Goal: Information Seeking & Learning: Learn about a topic

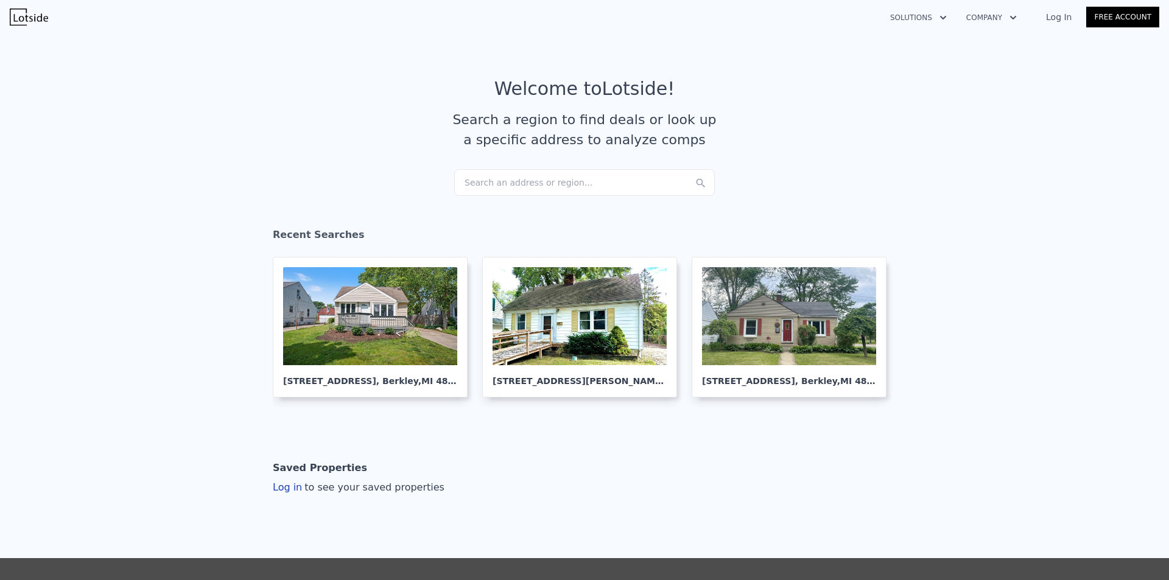
click at [475, 173] on div "Search an address or region..." at bounding box center [584, 182] width 260 height 27
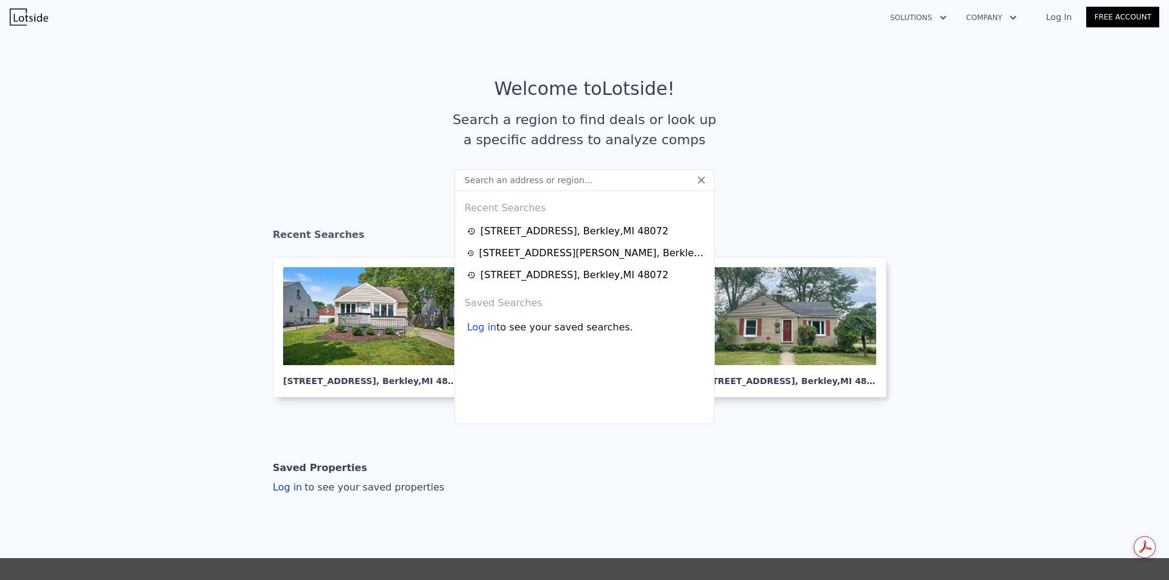
click at [478, 179] on input "text" at bounding box center [584, 180] width 260 height 22
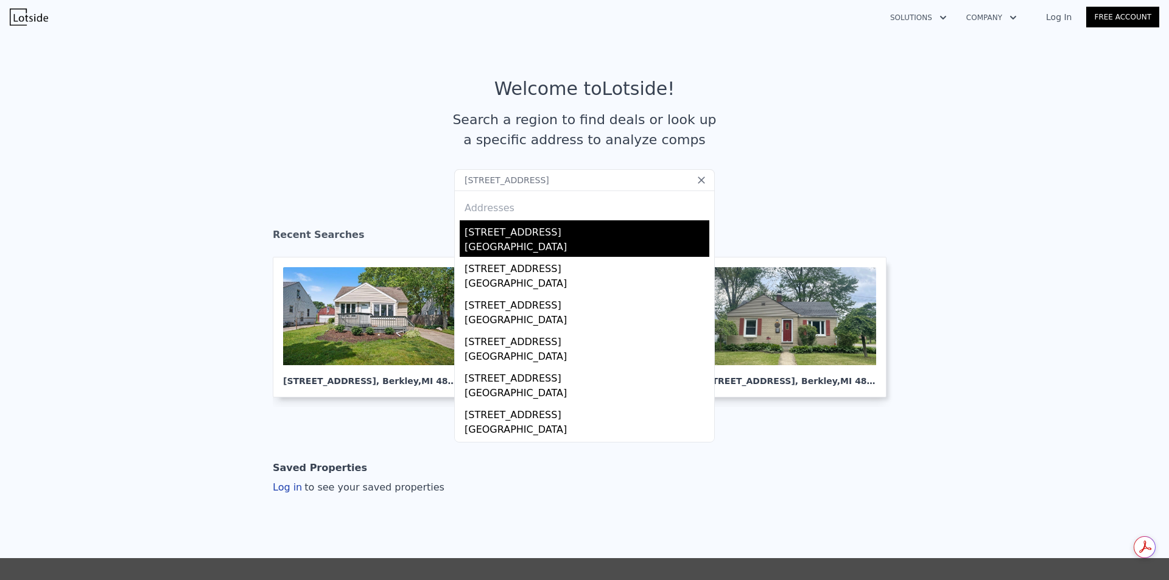
type input "[STREET_ADDRESS]"
click at [510, 238] on div "[STREET_ADDRESS]" at bounding box center [586, 229] width 245 height 19
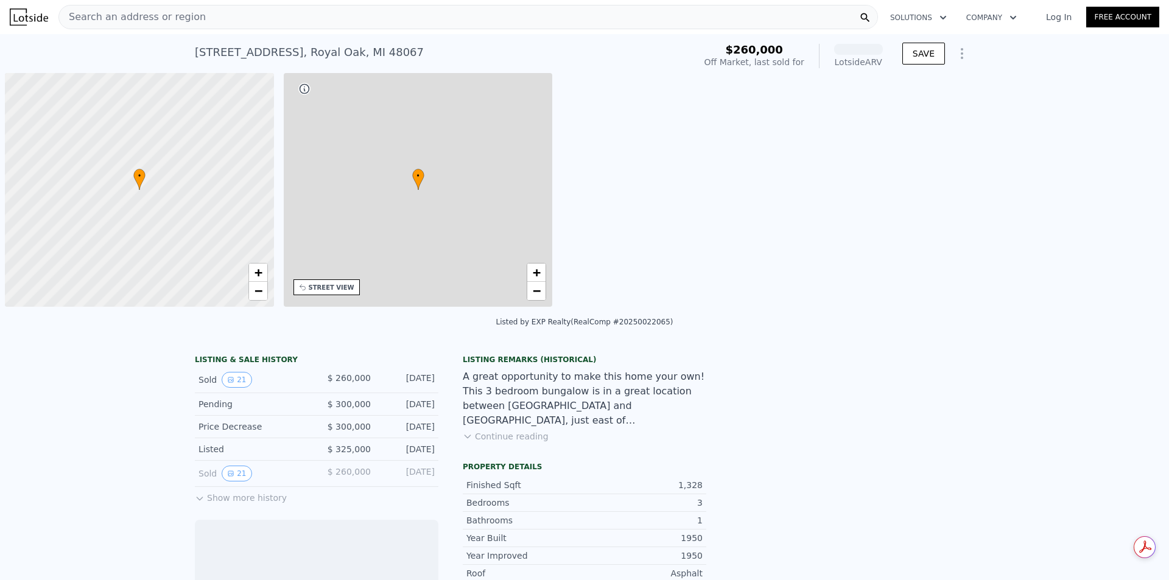
scroll to position [0, 5]
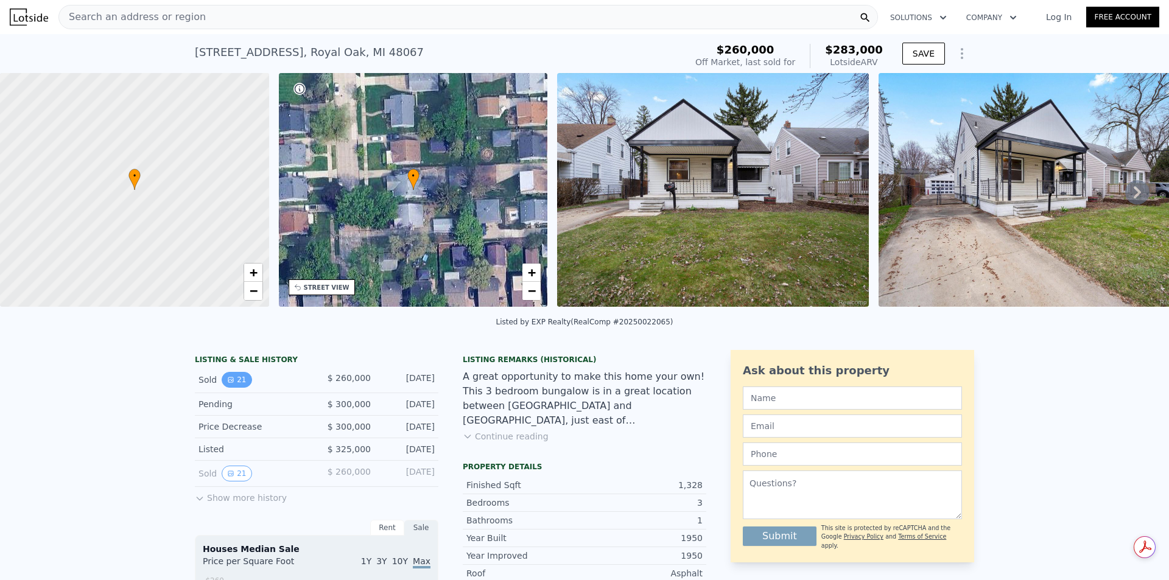
click at [232, 386] on button "21" at bounding box center [237, 380] width 30 height 16
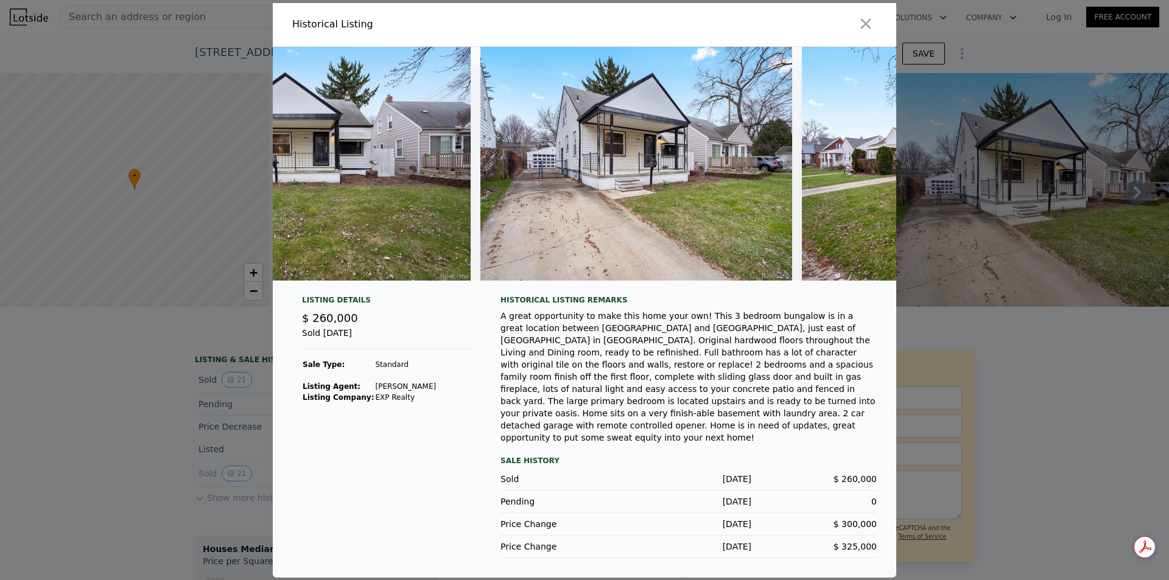
scroll to position [0, 425]
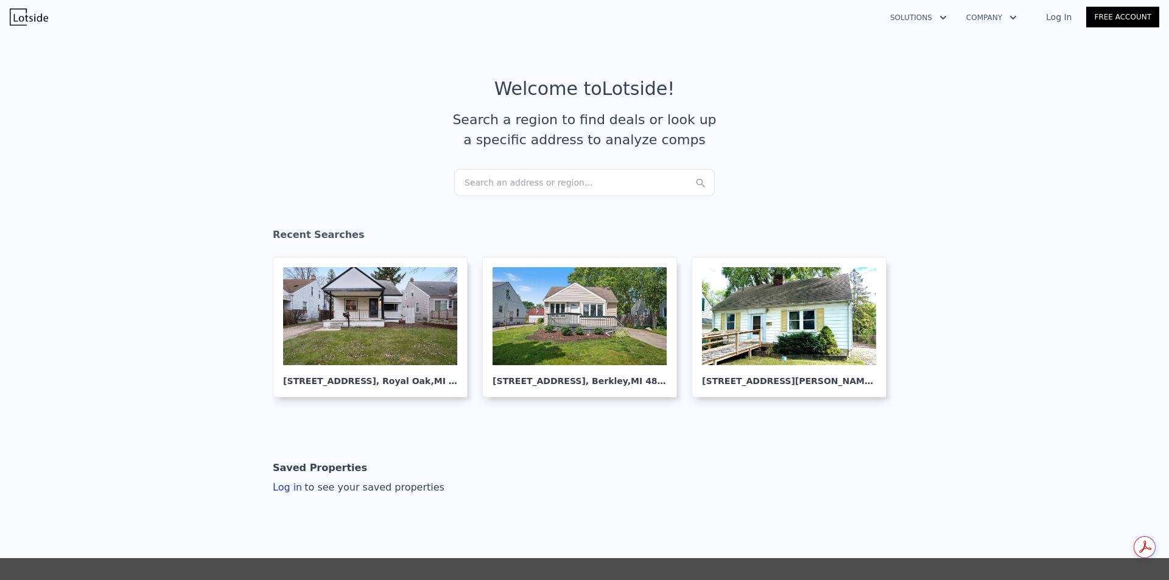
click at [533, 182] on div "Search an address or region..." at bounding box center [584, 182] width 260 height 27
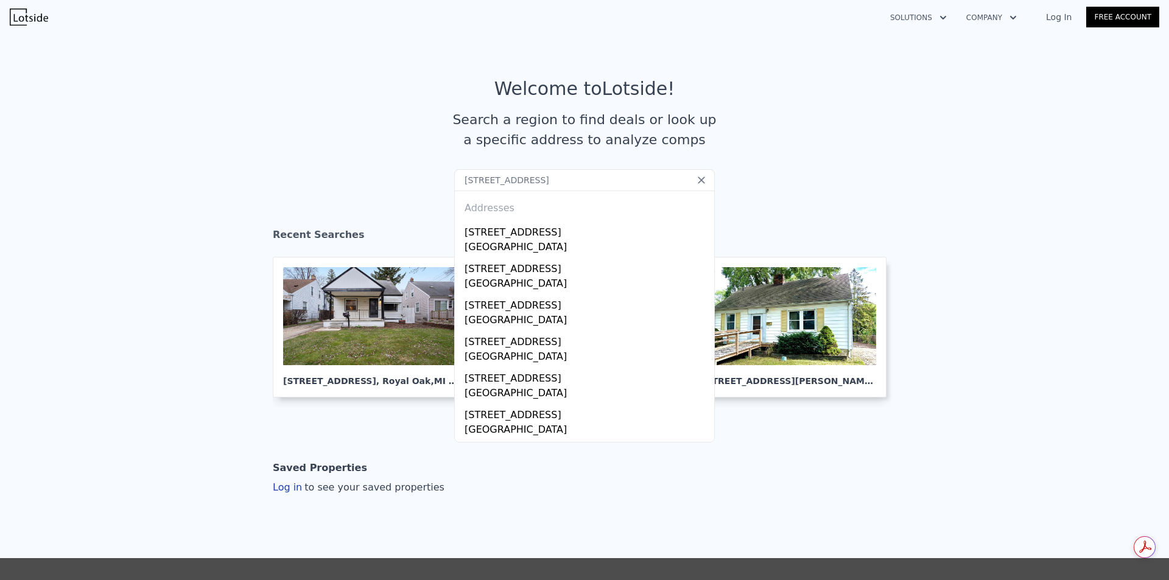
type input "[STREET_ADDRESS]"
click at [511, 230] on div "309 S Dorchester Ave" at bounding box center [586, 229] width 245 height 19
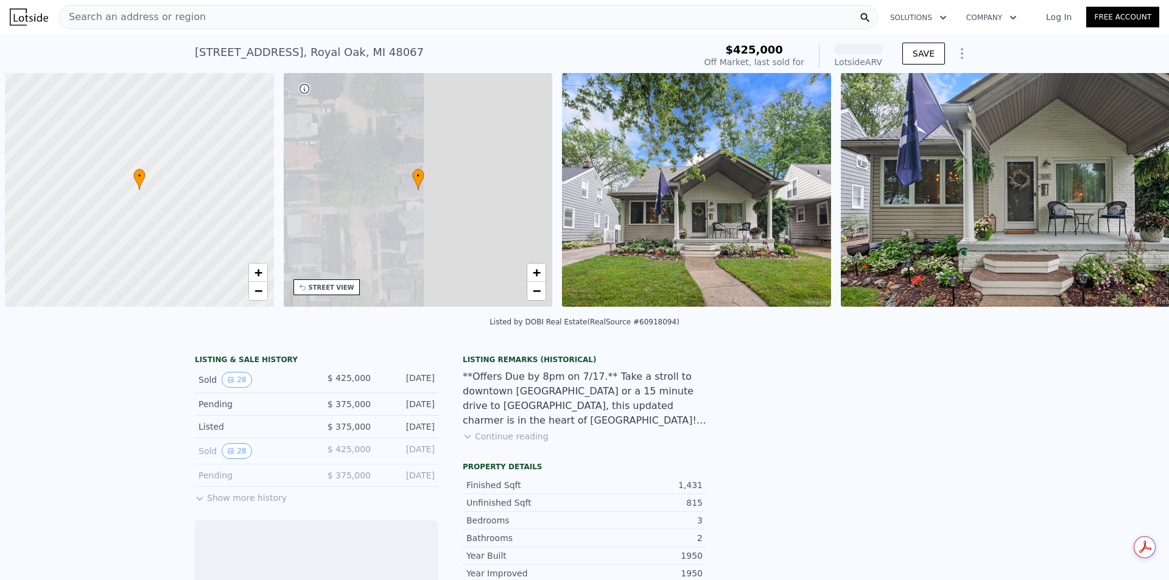
scroll to position [0, 5]
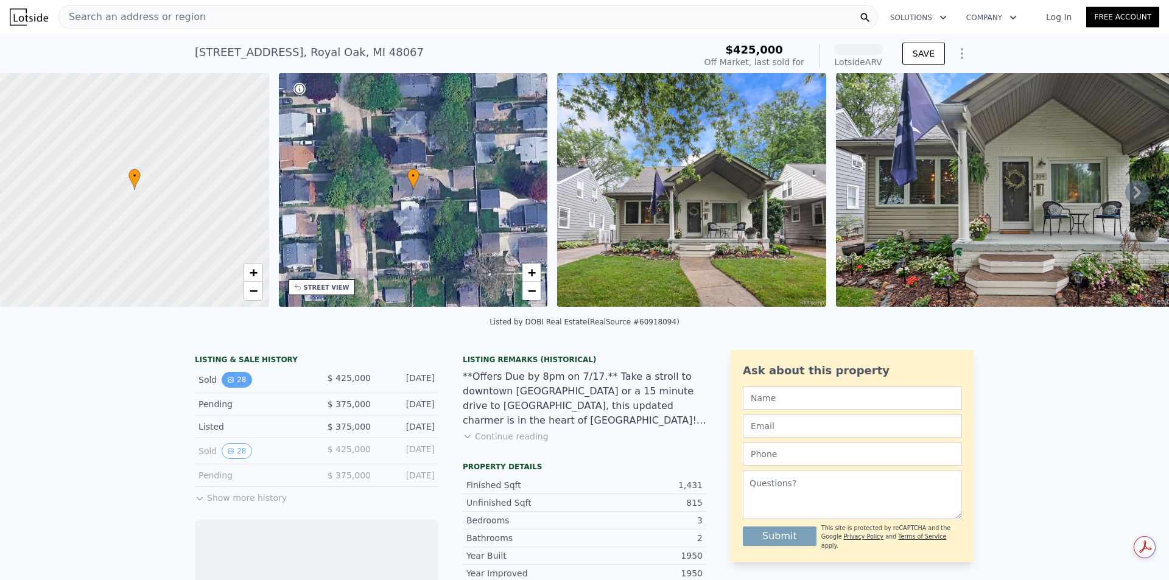
click at [237, 387] on button "28" at bounding box center [237, 380] width 30 height 16
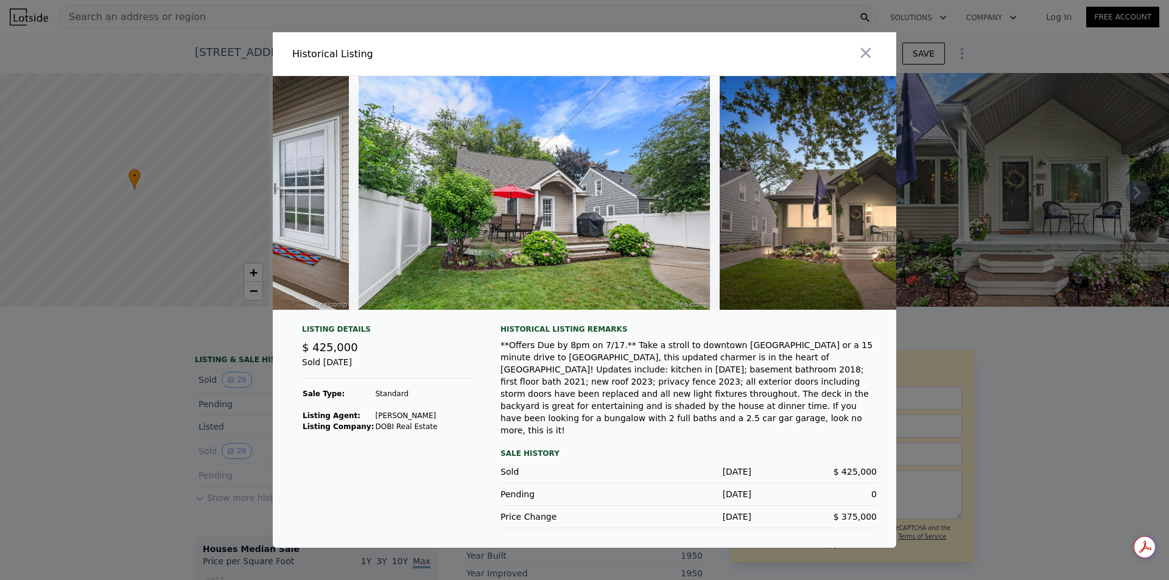
scroll to position [0, 9156]
